Goal: Navigation & Orientation: Understand site structure

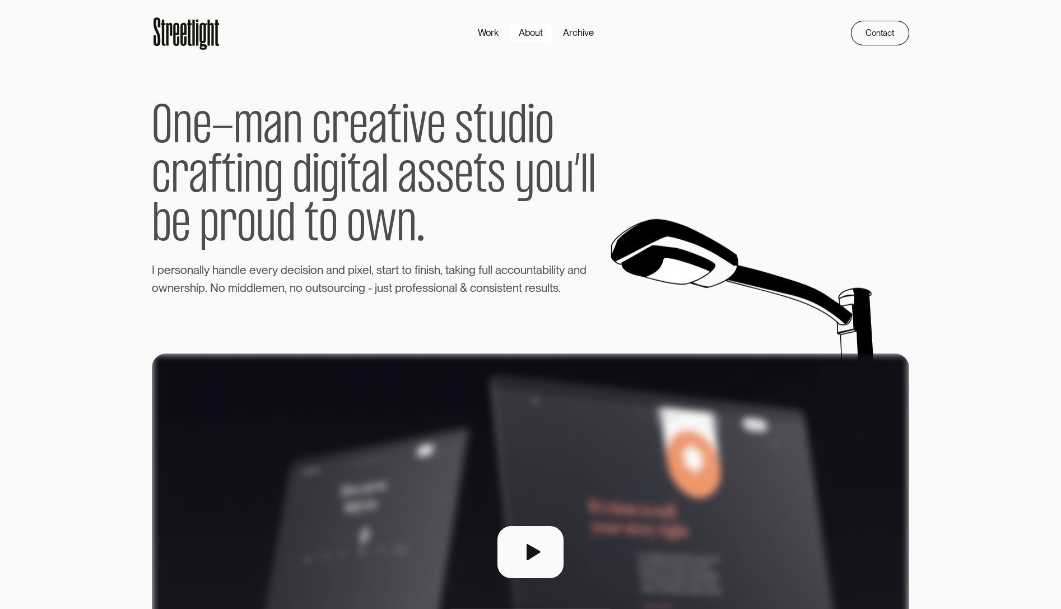
click at [537, 31] on div "About" at bounding box center [531, 33] width 24 height 14
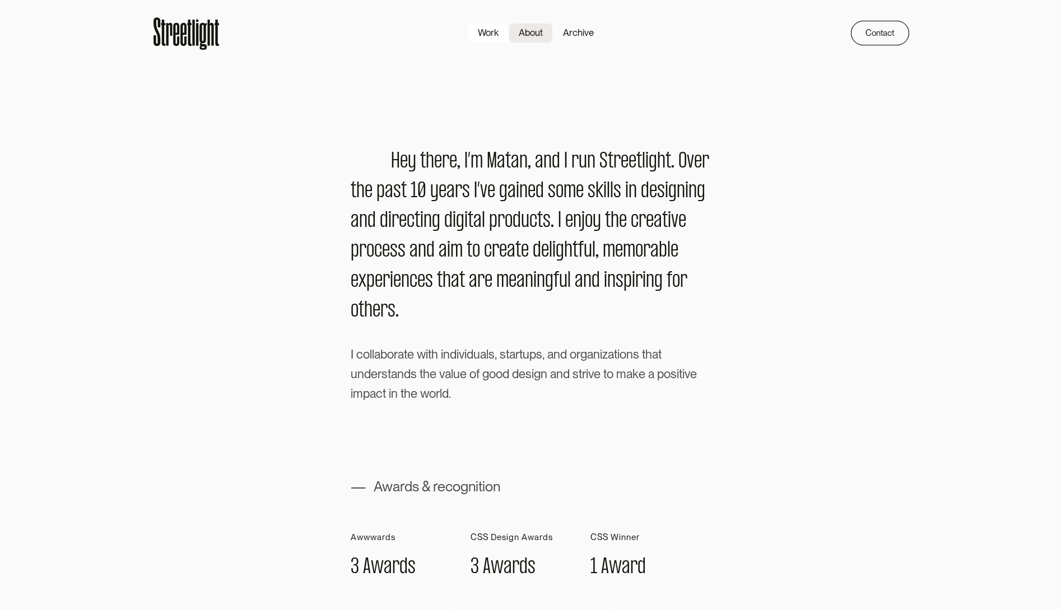
click at [490, 32] on div "Work" at bounding box center [488, 33] width 21 height 14
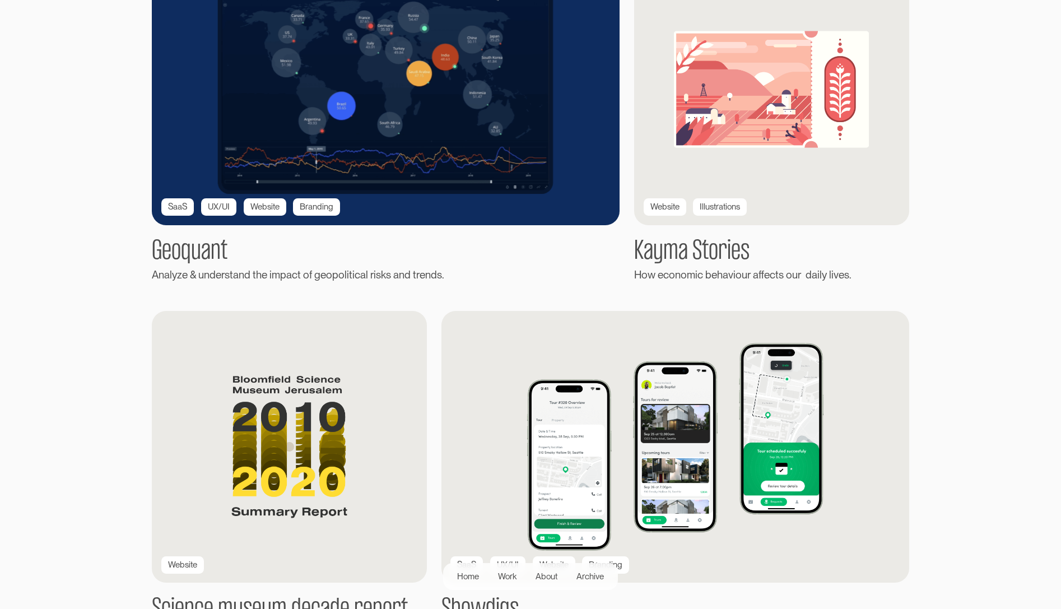
scroll to position [1038, 0]
